Goal: Transaction & Acquisition: Purchase product/service

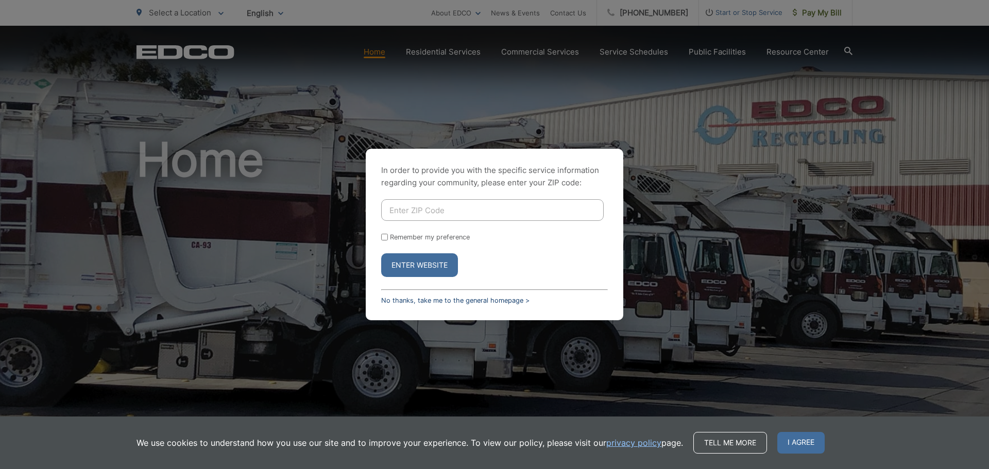
click at [415, 298] on link "No thanks, take me to the general homepage >" at bounding box center [455, 301] width 148 height 8
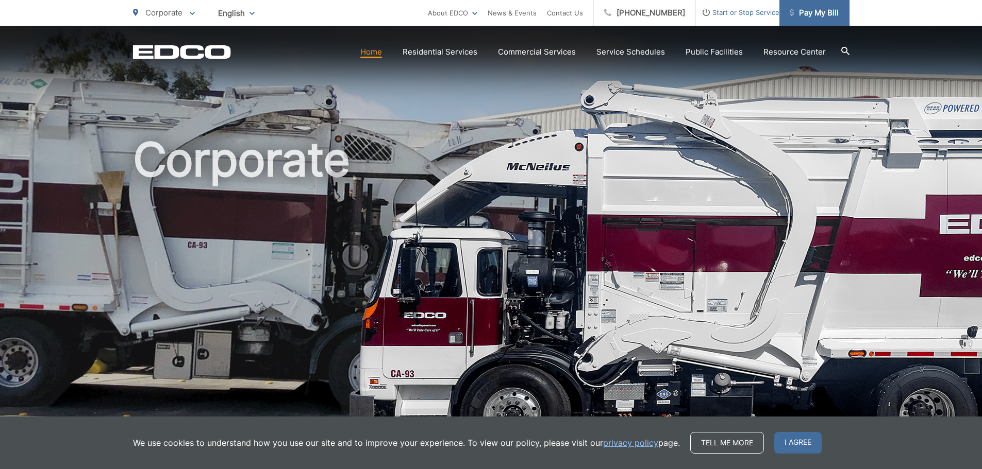
click at [819, 14] on span "Pay My Bill" at bounding box center [813, 13] width 49 height 12
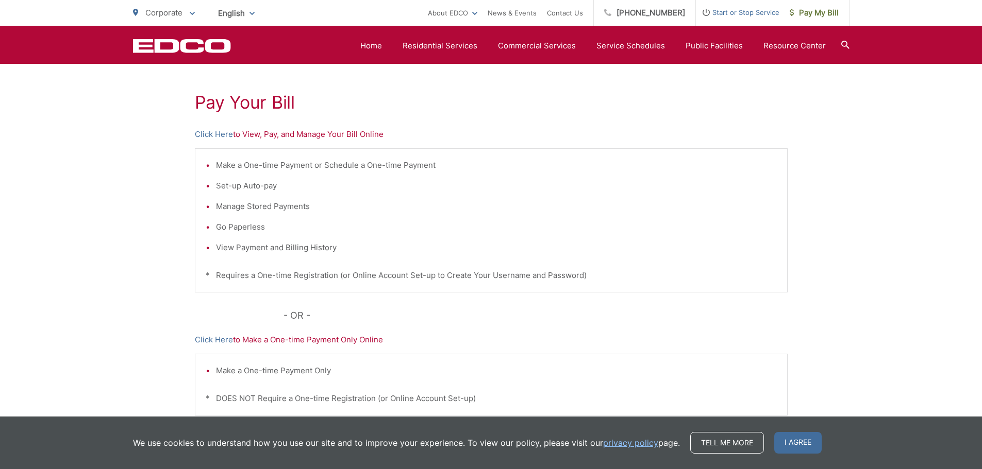
scroll to position [172, 0]
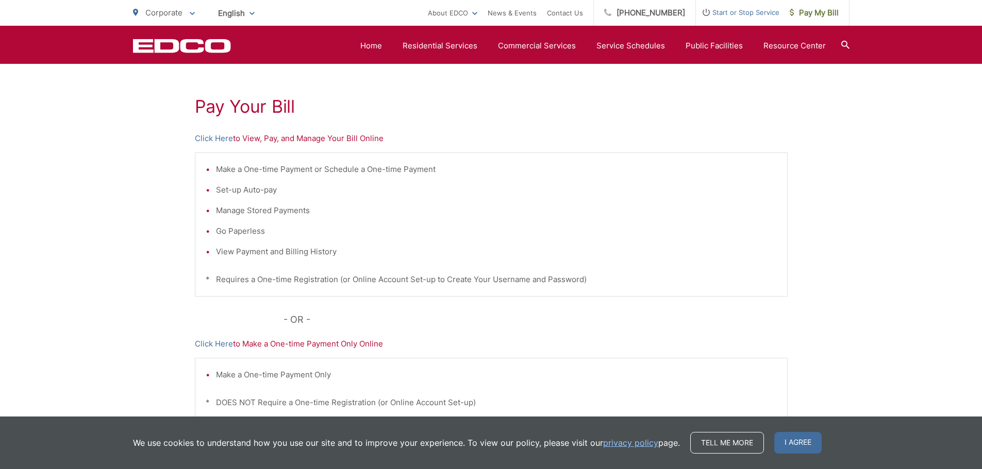
click at [355, 138] on p "Click Here to View, Pay, and Manage Your Bill Online" at bounding box center [491, 138] width 593 height 12
click at [207, 135] on link "Click Here" at bounding box center [214, 138] width 38 height 12
